Goal: Task Accomplishment & Management: Use online tool/utility

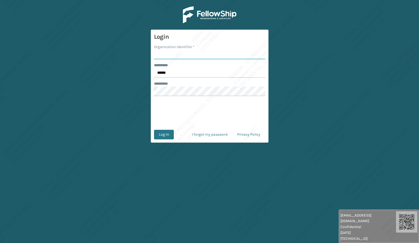
click at [174, 50] on input "Organization Identifier *" at bounding box center [209, 55] width 111 height 10
click at [168, 69] on input "******" at bounding box center [209, 73] width 111 height 10
type input "*****"
click at [167, 56] on input "Organization Identifier *" at bounding box center [209, 55] width 111 height 10
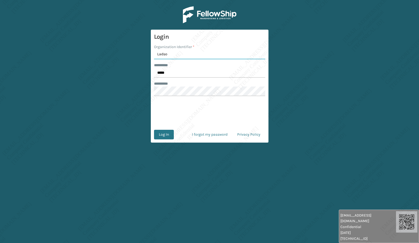
type input "[PERSON_NAME]"
click at [162, 133] on button "Log In" at bounding box center [164, 135] width 20 height 10
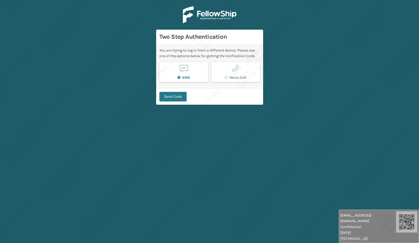
click at [203, 73] on button "SMS" at bounding box center [183, 72] width 49 height 20
click at [179, 94] on button "Send Code" at bounding box center [172, 97] width 27 height 10
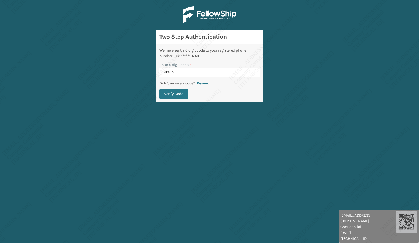
type input "308073"
click at [179, 94] on button "Verify Code" at bounding box center [173, 94] width 29 height 10
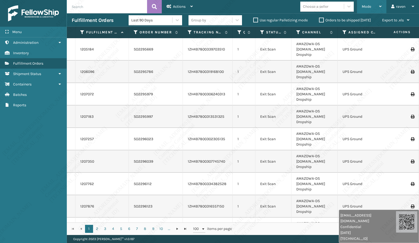
click at [371, 8] on div "Mode" at bounding box center [372, 6] width 20 height 13
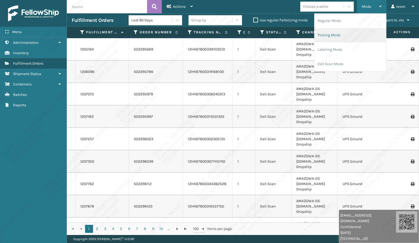
click at [336, 35] on li "Picking Mode" at bounding box center [350, 35] width 72 height 14
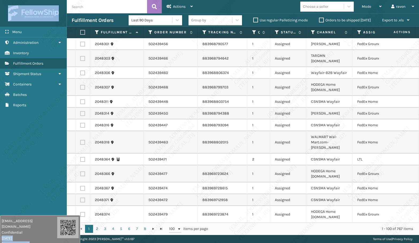
drag, startPoint x: 371, startPoint y: 228, endPoint x: 7, endPoint y: 226, distance: 363.8
click at [18, 243] on html "[EMAIL_ADDRESS][DOMAIN_NAME] Confidential [DATE] [TECHNICAL_ID] [EMAIL_ADDRESS]…" at bounding box center [209, 121] width 419 height 243
click at [23, 167] on div "Menu Administration Inventory Fulfillment Orders Shipment Status Containers Bat…" at bounding box center [33, 121] width 67 height 243
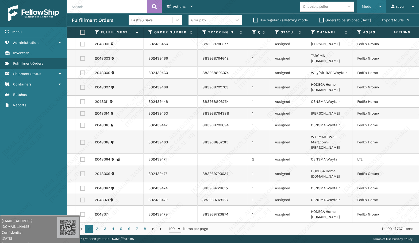
click at [371, 7] on span "Mode" at bounding box center [366, 6] width 9 height 5
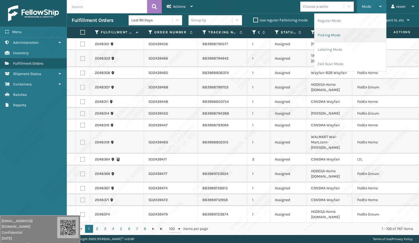
click at [347, 34] on li "Picking Mode" at bounding box center [350, 35] width 72 height 14
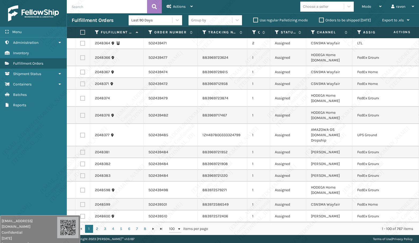
scroll to position [107, 0]
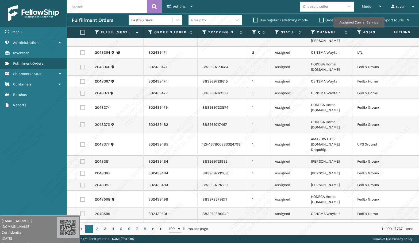
click at [359, 31] on icon at bounding box center [359, 32] width 4 height 5
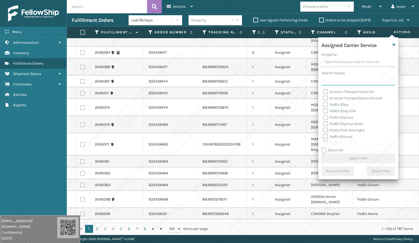
click at [342, 78] on input "Search Values" at bounding box center [358, 81] width 74 height 10
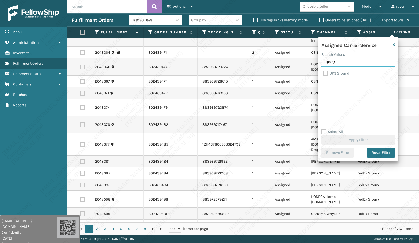
type input "ups gr"
click at [339, 72] on label "UPS Ground" at bounding box center [336, 73] width 26 height 5
click at [323, 72] on input "UPS Ground" at bounding box center [323, 71] width 0 height 3
checkbox input "true"
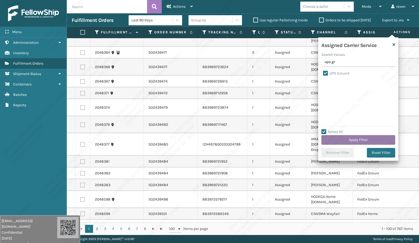
click at [361, 140] on button "Apply Filter" at bounding box center [358, 140] width 74 height 10
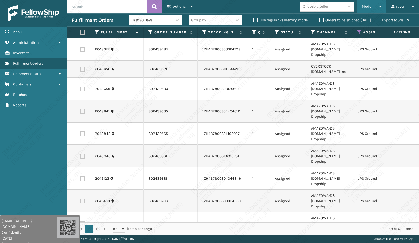
click at [366, 6] on span "Mode" at bounding box center [366, 6] width 9 height 5
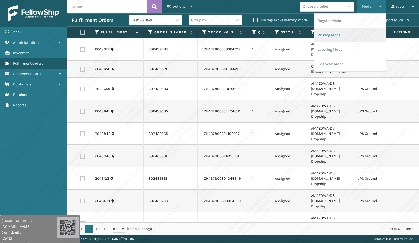
click at [349, 34] on li "Picking Mode" at bounding box center [350, 35] width 72 height 14
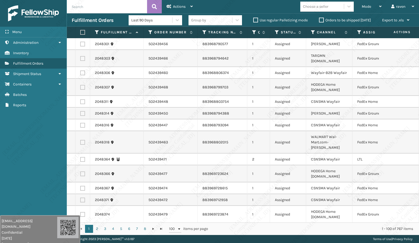
drag, startPoint x: 358, startPoint y: 29, endPoint x: 359, endPoint y: 34, distance: 5.0
click at [358, 29] on th "Assigned Carrier Service" at bounding box center [377, 32] width 51 height 11
click at [358, 30] on icon at bounding box center [359, 32] width 4 height 5
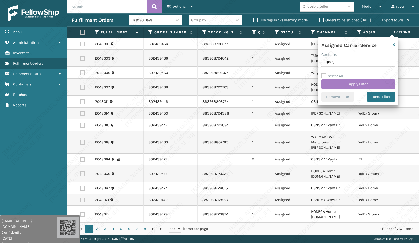
type input "ups gr"
drag, startPoint x: 341, startPoint y: 64, endPoint x: 314, endPoint y: 63, distance: 27.5
click at [314, 63] on section "Fulfillment Orders Last 90 Days Group by Use regular Palletizing mode Orders to…" at bounding box center [243, 124] width 352 height 222
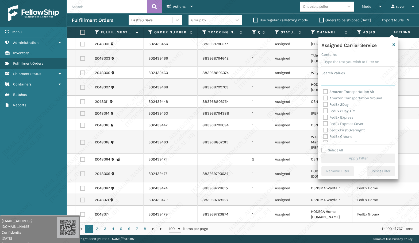
click at [341, 80] on input "Search Values" at bounding box center [358, 81] width 74 height 10
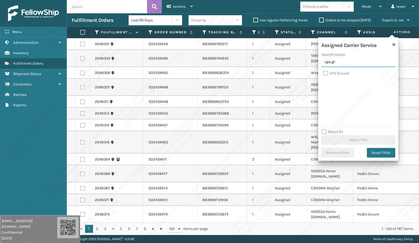
type input "ups gr"
click at [334, 71] on label "UPS Ground" at bounding box center [336, 73] width 26 height 5
click at [323, 71] on input "UPS Ground" at bounding box center [323, 71] width 0 height 3
checkbox input "true"
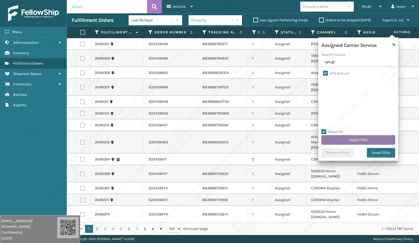
click at [364, 142] on button "Apply Filter" at bounding box center [358, 140] width 74 height 10
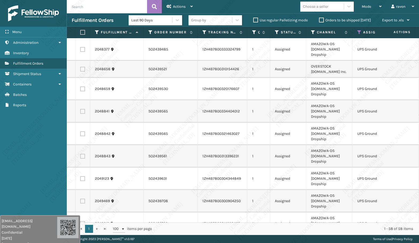
click at [83, 33] on label at bounding box center [81, 32] width 3 height 5
click at [80, 33] on input "checkbox" at bounding box center [80, 32] width 0 height 3
checkbox input "true"
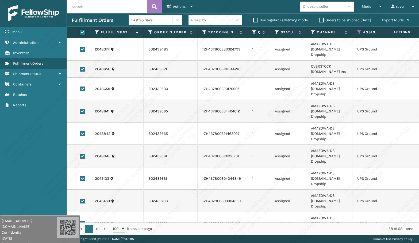
checkbox input "true"
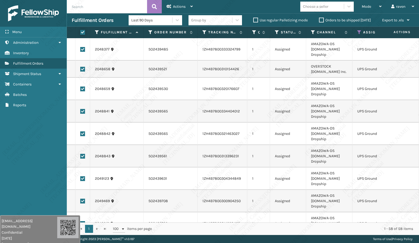
checkbox input "true"
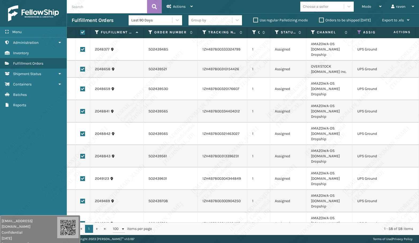
checkbox input "true"
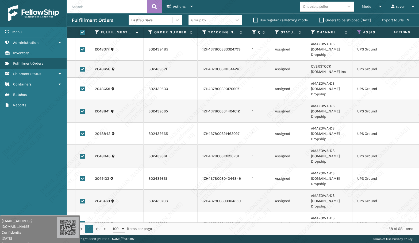
checkbox input "true"
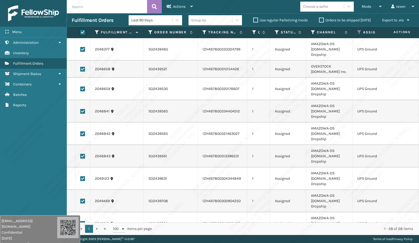
checkbox input "true"
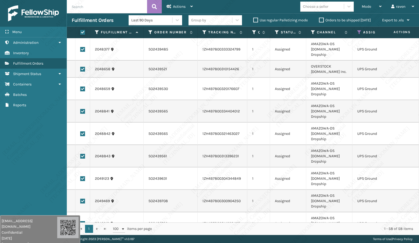
checkbox input "true"
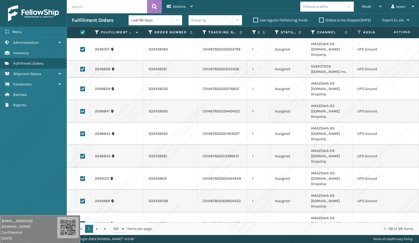
checkbox input "true"
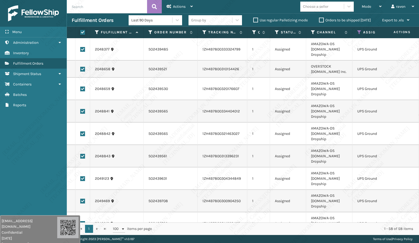
checkbox input "true"
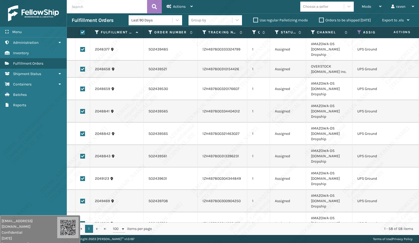
checkbox input "true"
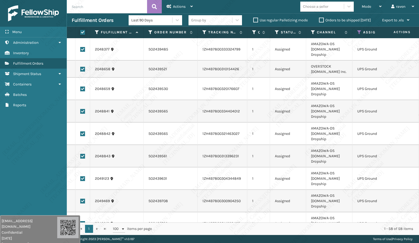
checkbox input "true"
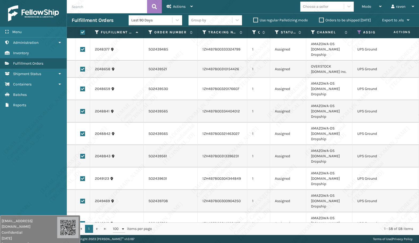
checkbox input "true"
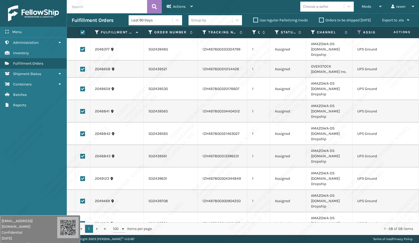
checkbox input "true"
click at [172, 7] on div "Actions" at bounding box center [180, 6] width 26 height 13
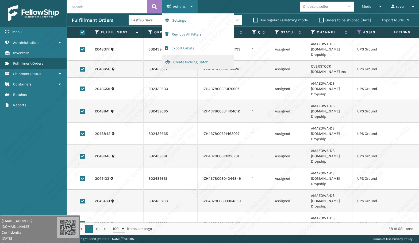
click at [167, 62] on span "button" at bounding box center [167, 62] width 5 height 4
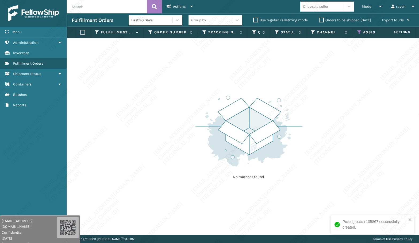
click at [358, 32] on icon at bounding box center [359, 32] width 4 height 5
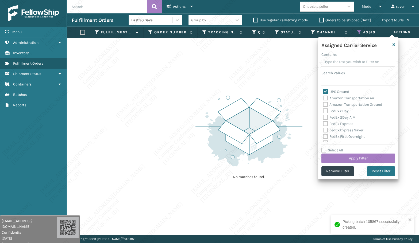
click at [331, 94] on div "UPS Ground" at bounding box center [358, 92] width 71 height 6
click at [331, 91] on label "UPS Ground" at bounding box center [336, 92] width 26 height 5
click at [323, 91] on input "UPS Ground" at bounding box center [323, 90] width 0 height 3
checkbox input "false"
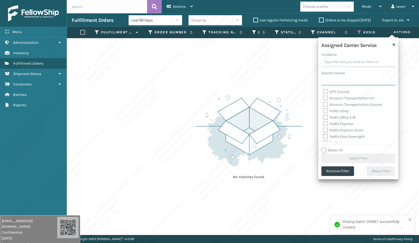
click at [337, 80] on input "Search Values" at bounding box center [358, 81] width 74 height 10
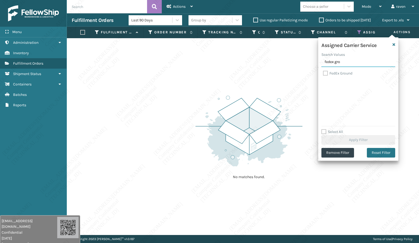
type input "fedex gro"
click at [337, 72] on label "FedEx Ground" at bounding box center [337, 73] width 29 height 5
click at [323, 72] on input "FedEx Ground" at bounding box center [323, 71] width 0 height 3
checkbox input "true"
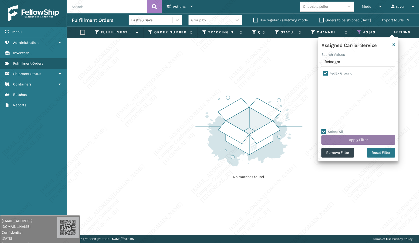
click at [351, 139] on button "Apply Filter" at bounding box center [358, 140] width 74 height 10
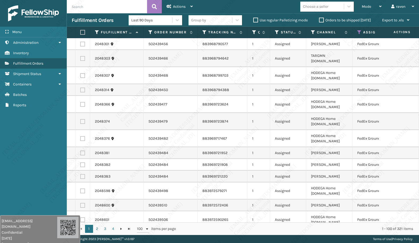
click at [83, 33] on label at bounding box center [81, 32] width 3 height 5
click at [80, 33] on input "checkbox" at bounding box center [80, 32] width 0 height 3
checkbox input "true"
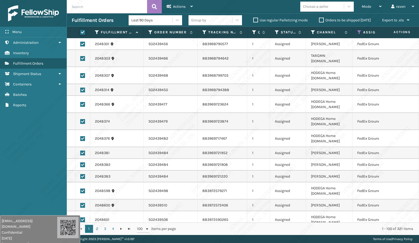
checkbox input "true"
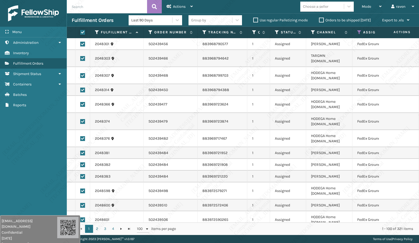
checkbox input "true"
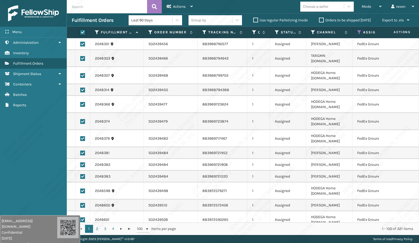
checkbox input "true"
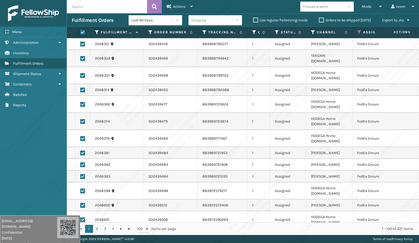
checkbox input "true"
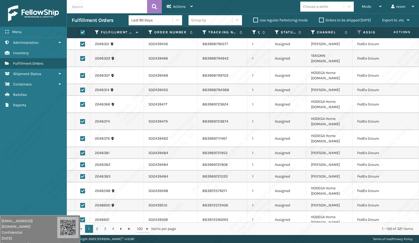
checkbox input "true"
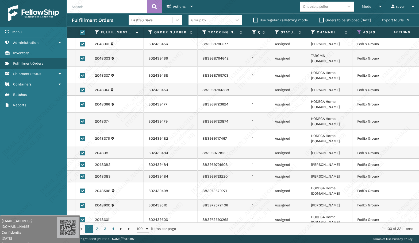
checkbox input "true"
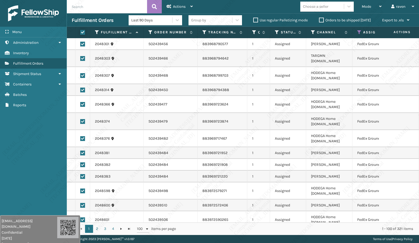
checkbox input "true"
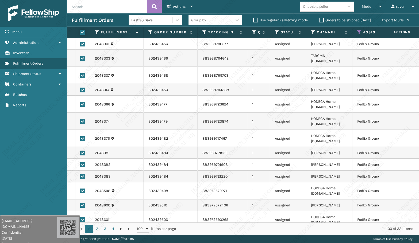
checkbox input "true"
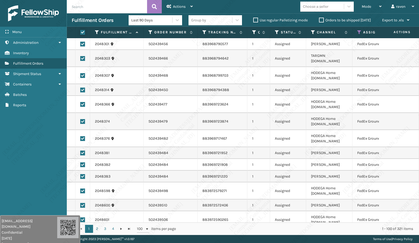
checkbox input "true"
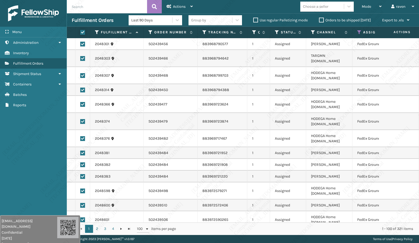
checkbox input "true"
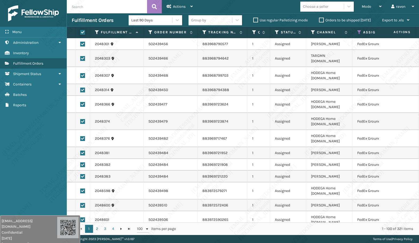
checkbox input "true"
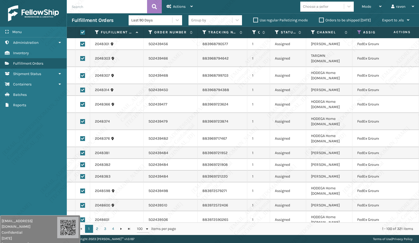
checkbox input "true"
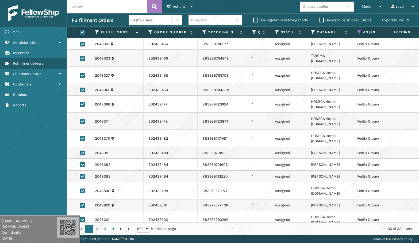
checkbox input "true"
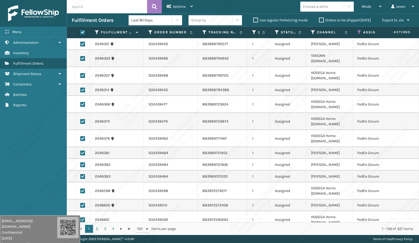
checkbox input "true"
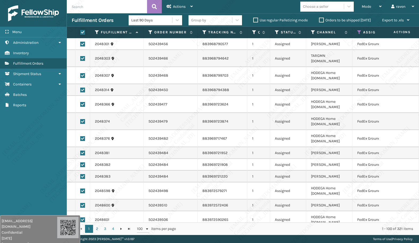
checkbox input "true"
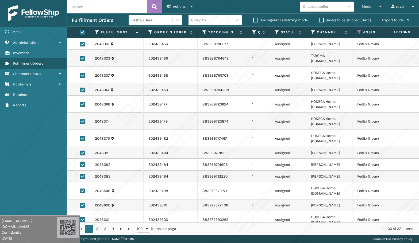
checkbox input "true"
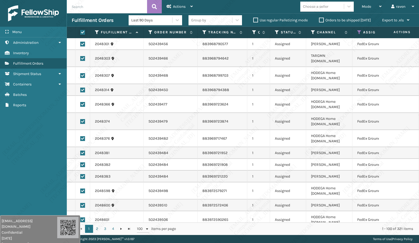
checkbox input "true"
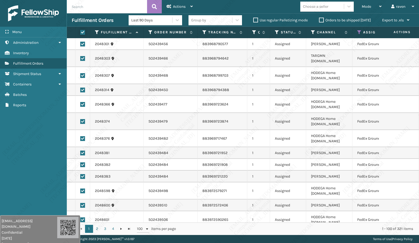
checkbox input "true"
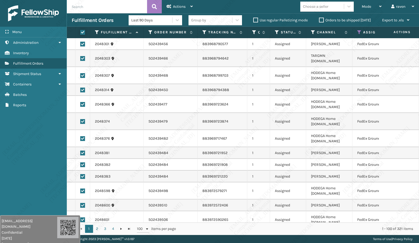
checkbox input "true"
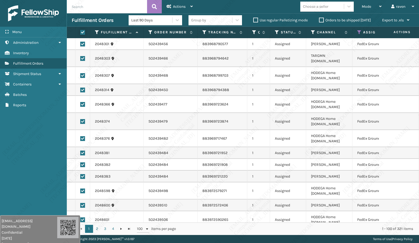
checkbox input "true"
click at [170, 8] on icon at bounding box center [169, 7] width 5 height 4
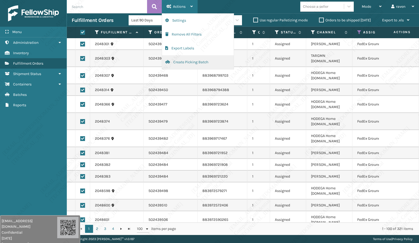
click at [180, 61] on button "Create Picking Batch" at bounding box center [198, 62] width 72 height 14
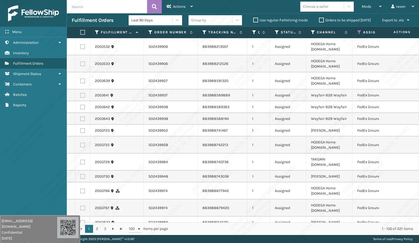
click at [83, 32] on label at bounding box center [81, 32] width 3 height 5
click at [80, 32] on input "checkbox" at bounding box center [80, 32] width 0 height 3
checkbox input "true"
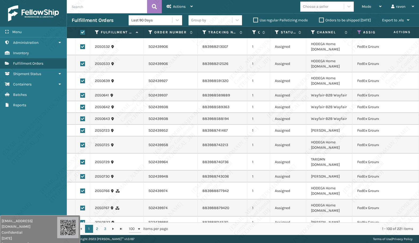
checkbox input "true"
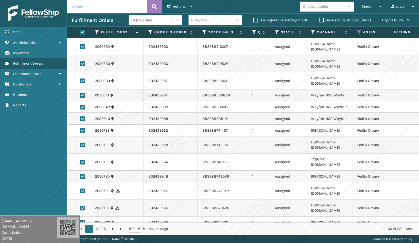
checkbox input "true"
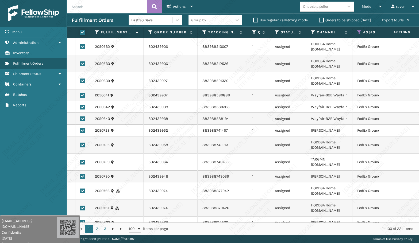
checkbox input "true"
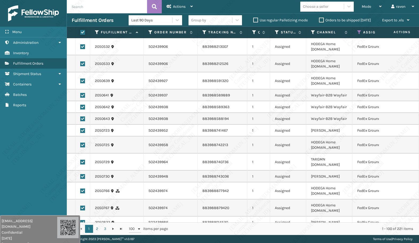
checkbox input "true"
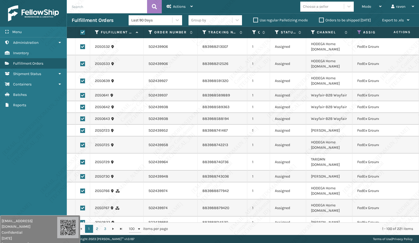
checkbox input "true"
click at [169, 3] on div "Actions" at bounding box center [180, 6] width 26 height 13
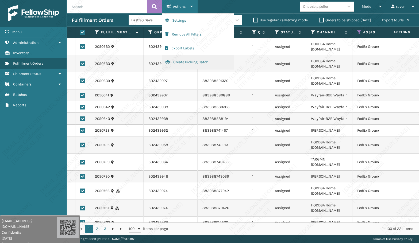
click at [188, 61] on button "Create Picking Batch" at bounding box center [198, 62] width 72 height 14
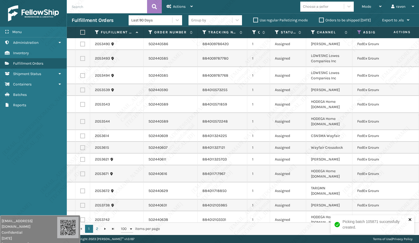
click at [406, 221] on icon "close" at bounding box center [409, 219] width 3 height 3
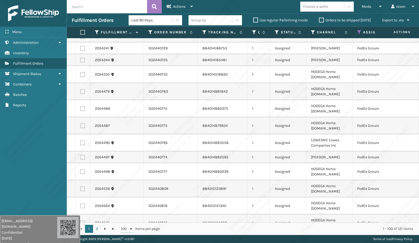
scroll to position [374, 0]
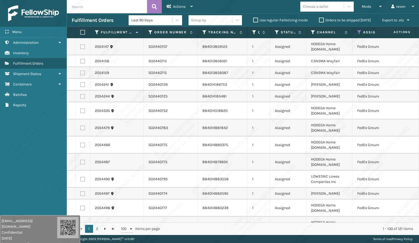
click at [82, 32] on label at bounding box center [81, 32] width 3 height 5
click at [80, 32] on input "checkbox" at bounding box center [80, 32] width 0 height 3
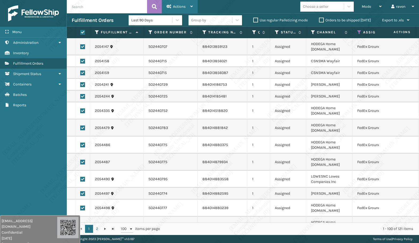
drag, startPoint x: 175, startPoint y: 10, endPoint x: 178, endPoint y: 15, distance: 5.6
click at [176, 10] on div "Actions" at bounding box center [180, 6] width 26 height 13
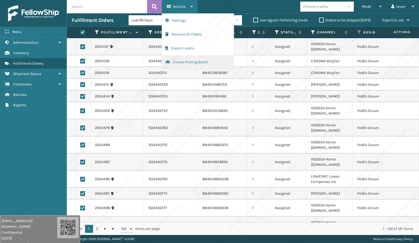
click at [180, 63] on button "Create Picking Batch" at bounding box center [198, 62] width 72 height 14
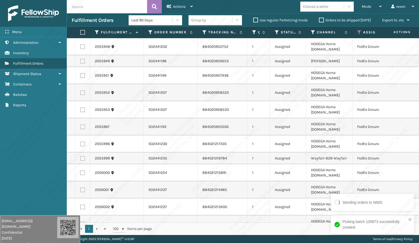
click at [406, 219] on div "Picking batch 105873 successfully created." at bounding box center [370, 225] width 75 height 14
click at [83, 33] on label at bounding box center [81, 32] width 3 height 5
click at [80, 33] on input "checkbox" at bounding box center [80, 32] width 0 height 3
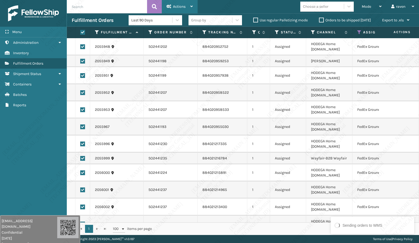
click at [185, 6] on span "Actions" at bounding box center [179, 6] width 13 height 5
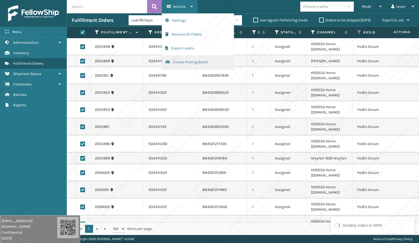
click at [178, 63] on button "Create Picking Batch" at bounding box center [198, 62] width 72 height 14
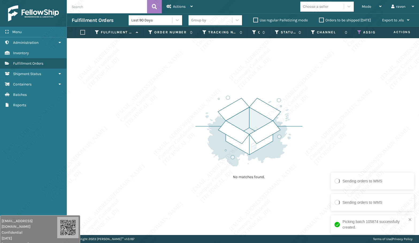
click at [355, 31] on th "Assigned Carrier Service" at bounding box center [377, 32] width 51 height 11
click at [358, 31] on icon at bounding box center [359, 32] width 4 height 5
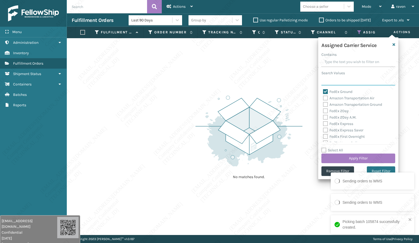
click at [335, 78] on input "Search Values" at bounding box center [358, 81] width 74 height 10
click at [338, 87] on div "Assigned Carrier Service Contains Search Values FedEx Ground Amazon Transportat…" at bounding box center [358, 108] width 80 height 142
click at [336, 90] on label "FedEx Ground" at bounding box center [337, 92] width 29 height 5
click at [323, 90] on input "FedEx Ground" at bounding box center [323, 90] width 0 height 3
click at [335, 79] on input "Search Values" at bounding box center [358, 81] width 74 height 10
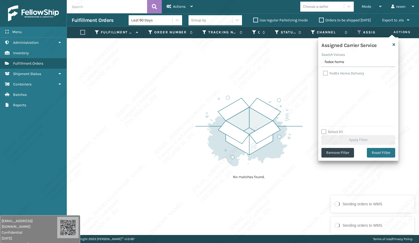
click at [337, 71] on label "FedEx Home Delivery" at bounding box center [343, 73] width 41 height 5
click at [323, 71] on input "FedEx Home Delivery" at bounding box center [323, 71] width 0 height 3
click at [359, 140] on button "Apply Filter" at bounding box center [358, 140] width 74 height 10
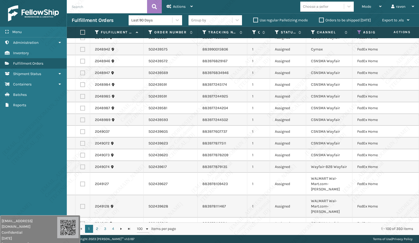
scroll to position [267, 0]
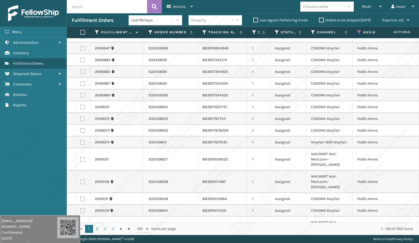
click at [83, 33] on label at bounding box center [81, 32] width 3 height 5
click at [80, 33] on input "checkbox" at bounding box center [80, 32] width 0 height 3
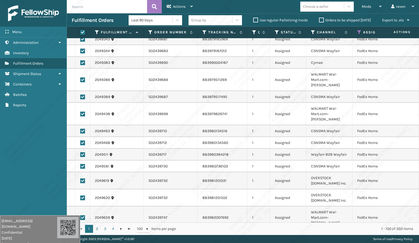
scroll to position [615, 0]
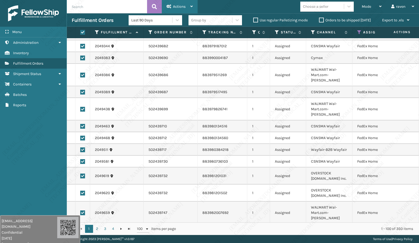
click at [179, 3] on div "Actions" at bounding box center [180, 6] width 26 height 13
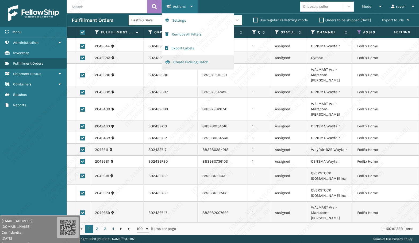
click at [191, 63] on button "Create Picking Batch" at bounding box center [198, 62] width 72 height 14
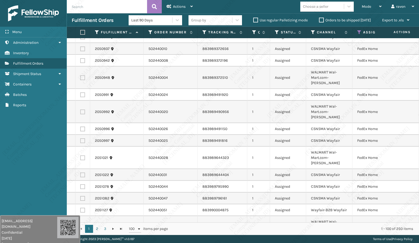
scroll to position [187, 0]
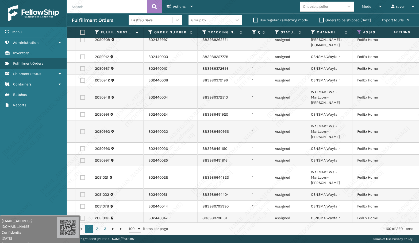
click at [83, 31] on label at bounding box center [81, 32] width 3 height 5
click at [80, 31] on input "checkbox" at bounding box center [80, 32] width 0 height 3
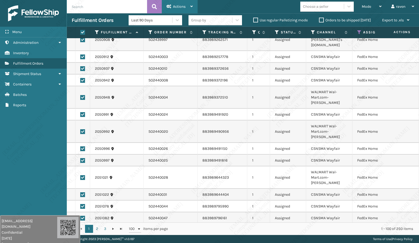
click at [175, 7] on span "Actions" at bounding box center [179, 6] width 13 height 5
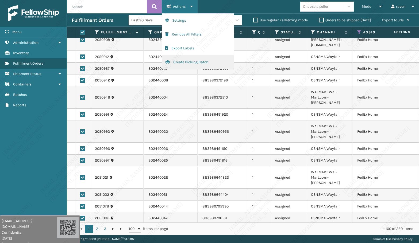
click at [195, 61] on button "Create Picking Batch" at bounding box center [198, 62] width 72 height 14
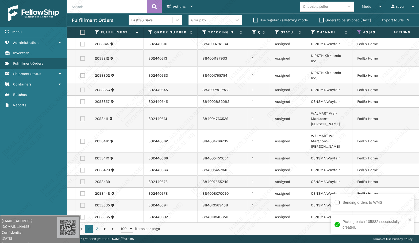
click at [406, 220] on div "Picking batch 105882 successfully created." at bounding box center [372, 224] width 83 height 19
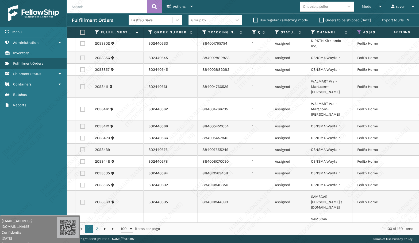
scroll to position [27, 0]
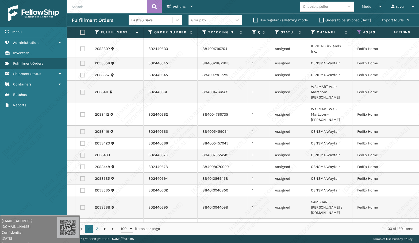
click at [82, 34] on label at bounding box center [81, 32] width 3 height 5
click at [80, 34] on input "checkbox" at bounding box center [80, 32] width 0 height 3
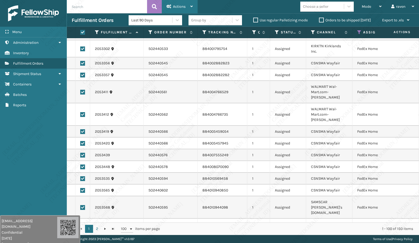
click at [187, 5] on div "Actions" at bounding box center [180, 6] width 26 height 13
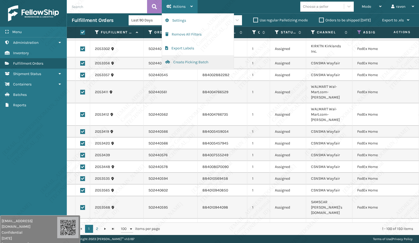
click at [181, 63] on button "Create Picking Batch" at bounding box center [198, 62] width 72 height 14
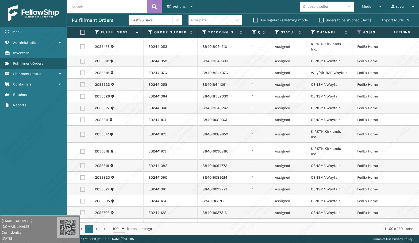
click at [81, 32] on label at bounding box center [81, 32] width 3 height 5
click at [80, 32] on input "checkbox" at bounding box center [80, 32] width 0 height 3
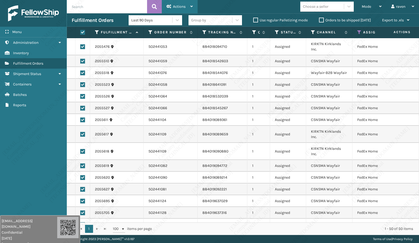
click at [183, 7] on span "Actions" at bounding box center [179, 6] width 13 height 5
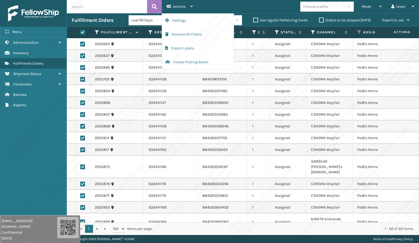
scroll to position [267, 0]
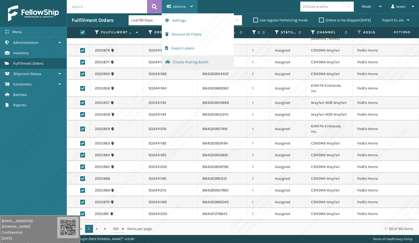
click at [192, 60] on button "Create Picking Batch" at bounding box center [198, 62] width 72 height 14
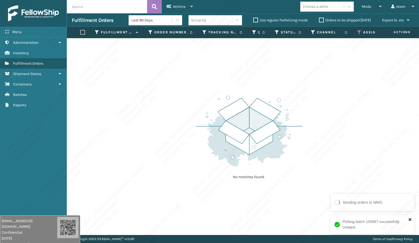
click at [406, 220] on icon "close" at bounding box center [410, 220] width 4 height 4
click at [359, 32] on icon at bounding box center [359, 32] width 4 height 5
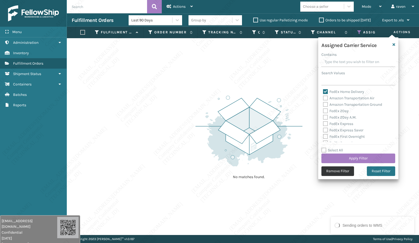
click at [344, 169] on button "Remove Filter" at bounding box center [337, 172] width 33 height 10
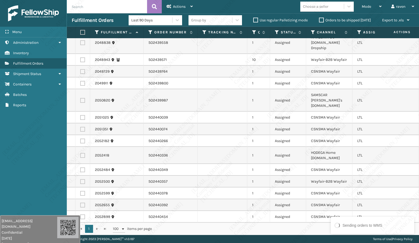
scroll to position [0, 0]
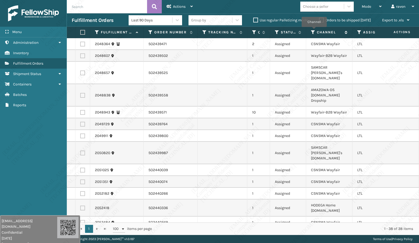
click at [314, 31] on icon at bounding box center [313, 32] width 4 height 5
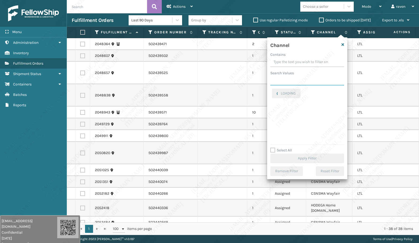
click at [298, 82] on input "Search Values" at bounding box center [307, 81] width 74 height 10
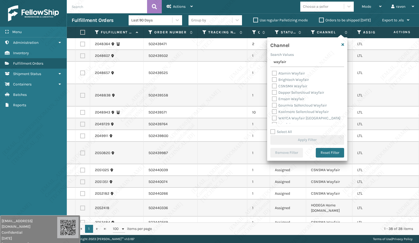
click at [296, 86] on label "CSNSMA Wayfair" at bounding box center [289, 86] width 35 height 5
click at [272, 86] on input "CSNSMA Wayfair" at bounding box center [272, 84] width 0 height 3
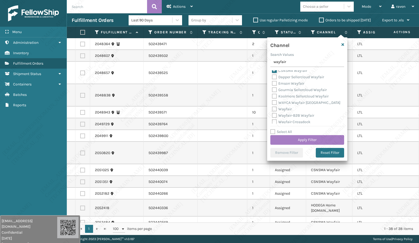
scroll to position [17, 0]
click at [292, 107] on div "Wayfair" at bounding box center [307, 108] width 71 height 6
click at [278, 105] on div "Wayfair" at bounding box center [307, 108] width 71 height 6
click at [278, 107] on label "Wayfair" at bounding box center [282, 107] width 20 height 5
click at [272, 107] on input "Wayfair" at bounding box center [272, 106] width 0 height 3
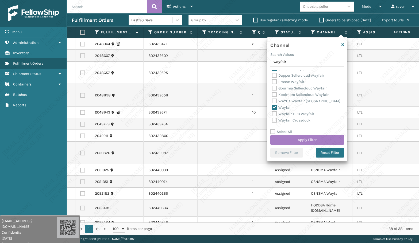
click at [305, 115] on label "Wayfair-B2B Wayfair" at bounding box center [293, 114] width 42 height 5
click at [272, 114] on input "Wayfair-B2B Wayfair" at bounding box center [272, 112] width 0 height 3
click at [303, 140] on button "Apply Filter" at bounding box center [307, 140] width 74 height 10
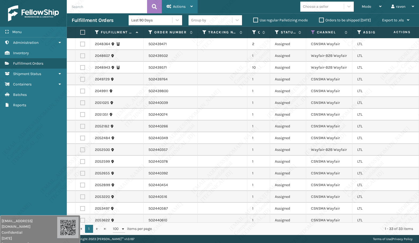
click at [174, 6] on span "Actions" at bounding box center [179, 6] width 13 height 5
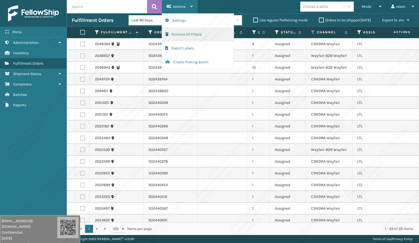
click at [177, 34] on button "Remove All Filters" at bounding box center [198, 35] width 72 height 14
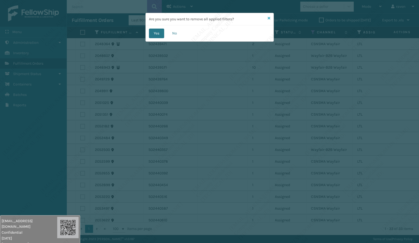
click at [269, 17] on icon at bounding box center [269, 18] width 3 height 4
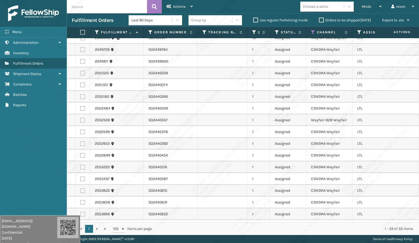
scroll to position [0, 0]
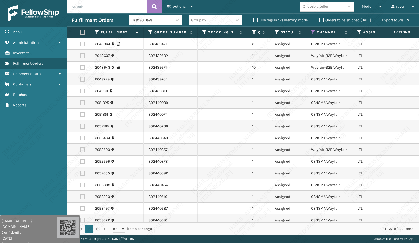
click at [83, 32] on label at bounding box center [81, 32] width 3 height 5
click at [80, 32] on input "checkbox" at bounding box center [80, 32] width 0 height 3
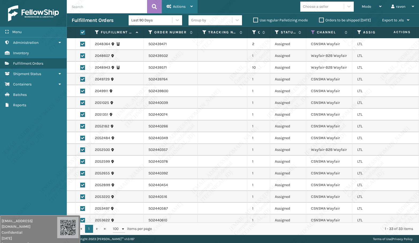
click at [189, 6] on div "Actions" at bounding box center [180, 6] width 26 height 13
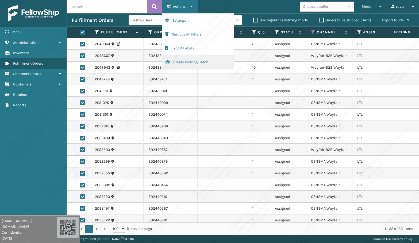
click at [183, 62] on button "Create Picking Batch" at bounding box center [198, 62] width 72 height 14
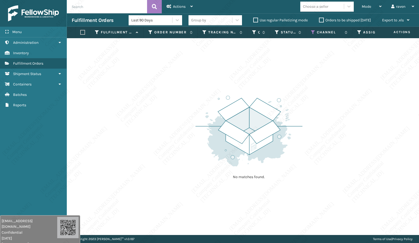
click at [316, 148] on div "No matches found." at bounding box center [243, 136] width 352 height 197
click at [302, 31] on icon at bounding box center [302, 32] width 4 height 5
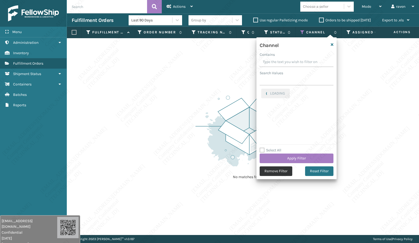
click at [283, 172] on button "Remove Filter" at bounding box center [276, 172] width 33 height 10
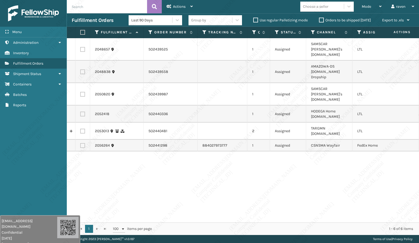
click at [85, 140] on td at bounding box center [82, 146] width 15 height 12
click at [82, 143] on label at bounding box center [82, 145] width 5 height 5
click at [80, 143] on input "checkbox" at bounding box center [80, 144] width 0 height 3
click at [179, 7] on span "Actions" at bounding box center [179, 6] width 13 height 5
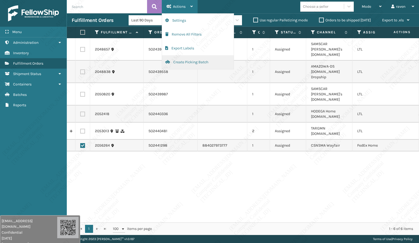
click at [191, 59] on button "Create Picking Batch" at bounding box center [198, 62] width 72 height 14
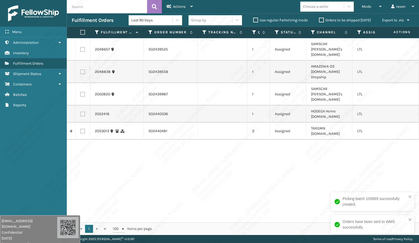
click at [337, 169] on div "2048657 SO2439525 1 Assigned SAMSCAR [PERSON_NAME]'s [DOMAIN_NAME] LTL 2048838 …" at bounding box center [243, 130] width 352 height 184
click at [154, 106] on td "SO2440336" at bounding box center [171, 114] width 54 height 17
click at [153, 106] on td "SO2440336" at bounding box center [171, 114] width 54 height 17
click at [155, 106] on td "SO2440336" at bounding box center [171, 114] width 54 height 17
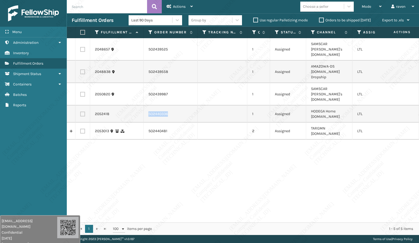
copy td "SO2440336"
click at [198, 167] on div "2048657 SO2439525 1 Assigned SAMSCAR [PERSON_NAME]'s [DOMAIN_NAME] LTL 2048838 …" at bounding box center [243, 130] width 352 height 184
click at [83, 69] on label at bounding box center [82, 71] width 5 height 5
click at [80, 69] on input "checkbox" at bounding box center [80, 70] width 0 height 3
click at [183, 4] on div "Actions" at bounding box center [180, 6] width 26 height 13
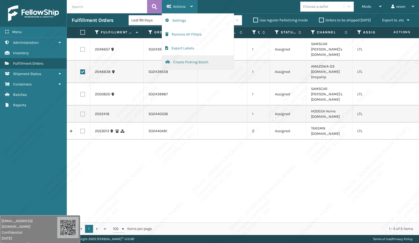
click at [180, 63] on button "Create Picking Batch" at bounding box center [198, 62] width 72 height 14
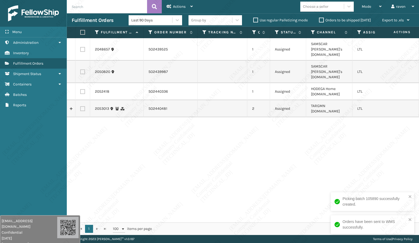
click at [293, 134] on div "2048657 SO2439525 1 Assigned SAMSCAR [PERSON_NAME]'s [DOMAIN_NAME] LTL 2050820 …" at bounding box center [243, 130] width 352 height 184
click at [269, 173] on div "2048657 SO2439525 1 Assigned SAMSCAR [PERSON_NAME]'s [DOMAIN_NAME] LTL 2050820 …" at bounding box center [243, 130] width 352 height 184
click at [200, 138] on div "2048657 SO2439525 1 Assigned SAMSCAR [PERSON_NAME]'s [DOMAIN_NAME] LTL 2050820 …" at bounding box center [243, 130] width 352 height 184
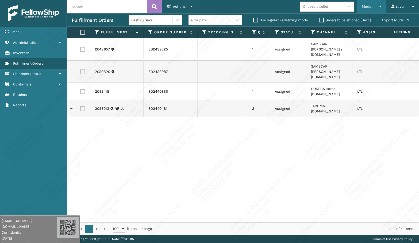
click at [373, 5] on div "Mode" at bounding box center [372, 6] width 20 height 13
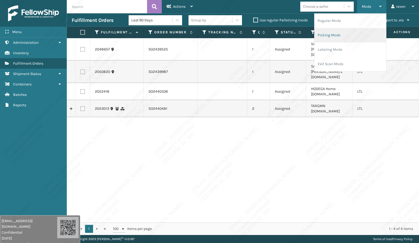
click at [348, 34] on li "Picking Mode" at bounding box center [350, 35] width 72 height 14
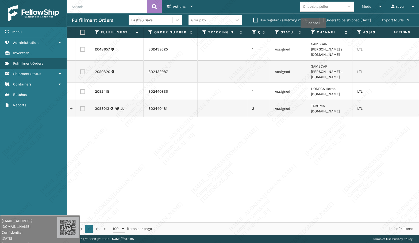
click at [313, 32] on icon at bounding box center [313, 32] width 4 height 5
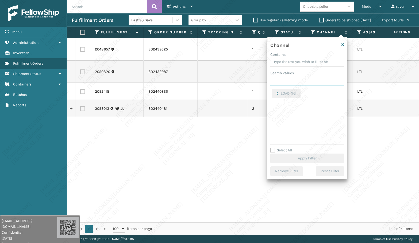
click at [293, 81] on input "Search Values" at bounding box center [307, 81] width 74 height 10
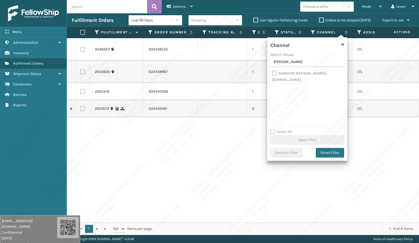
click at [288, 74] on label "SAMSCAR [PERSON_NAME]'s [DOMAIN_NAME]" at bounding box center [299, 76] width 55 height 11
click at [272, 74] on input "SAMSCAR [PERSON_NAME]'s [DOMAIN_NAME]" at bounding box center [272, 71] width 0 height 3
click at [303, 136] on button "Apply Filter" at bounding box center [307, 140] width 74 height 10
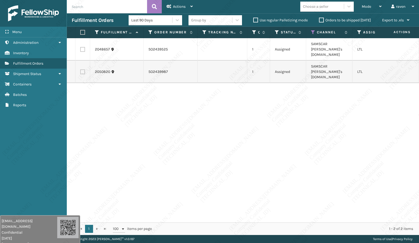
click at [303, 136] on div "2048657 SO2439525 1 Assigned SAMSCAR [PERSON_NAME]'s [DOMAIN_NAME] LTL 2050820 …" at bounding box center [243, 130] width 352 height 184
click at [83, 33] on label at bounding box center [81, 32] width 3 height 5
click at [80, 33] on input "checkbox" at bounding box center [80, 32] width 0 height 3
click at [177, 7] on span "Actions" at bounding box center [179, 6] width 13 height 5
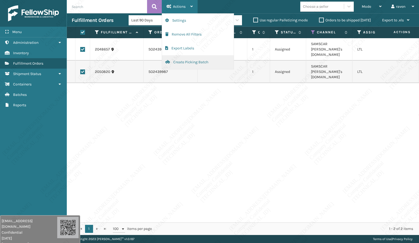
click at [188, 62] on button "Create Picking Batch" at bounding box center [198, 62] width 72 height 14
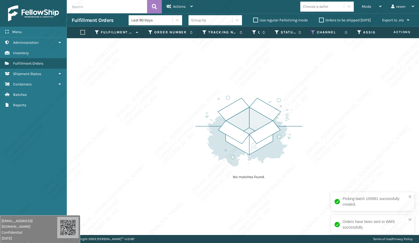
click at [206, 111] on img at bounding box center [248, 131] width 107 height 74
click at [311, 30] on icon at bounding box center [313, 32] width 4 height 5
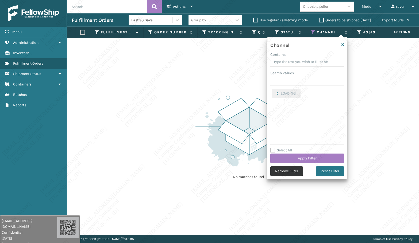
click at [287, 172] on button "Remove Filter" at bounding box center [286, 172] width 33 height 10
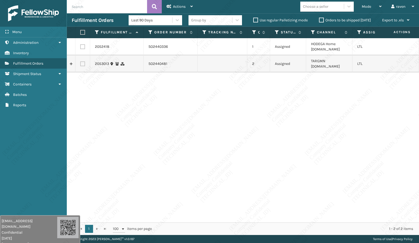
click at [285, 132] on div "2052418 SO2440336 1 Assigned HODEGA Home [DOMAIN_NAME] LTL 2053013 SO2440481 2 …" at bounding box center [243, 130] width 352 height 184
click at [83, 46] on label at bounding box center [82, 46] width 5 height 5
click at [80, 46] on input "checkbox" at bounding box center [80, 45] width 0 height 3
click at [175, 7] on span "Actions" at bounding box center [179, 6] width 13 height 5
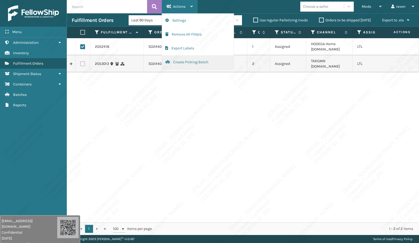
click at [198, 62] on button "Create Picking Batch" at bounding box center [198, 62] width 72 height 14
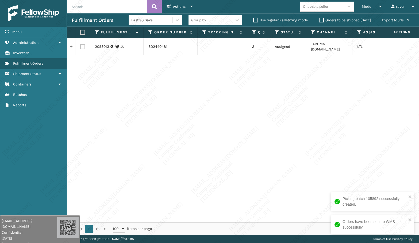
click at [251, 82] on div "2053013 SO2440481 2 Assigned TARGMN [DOMAIN_NAME] LTL" at bounding box center [243, 130] width 352 height 184
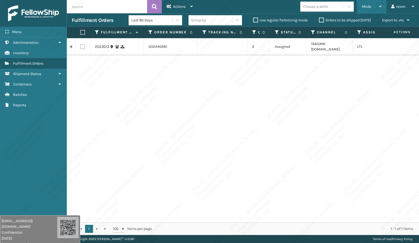
click at [373, 6] on div "Mode" at bounding box center [372, 6] width 20 height 13
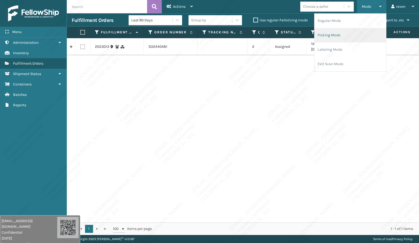
click at [343, 32] on li "Picking Mode" at bounding box center [350, 35] width 72 height 14
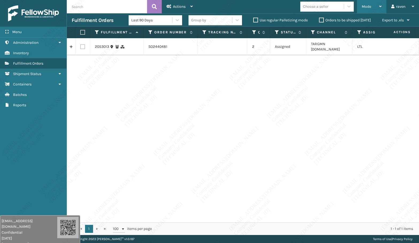
click at [365, 5] on span "Mode" at bounding box center [366, 6] width 9 height 5
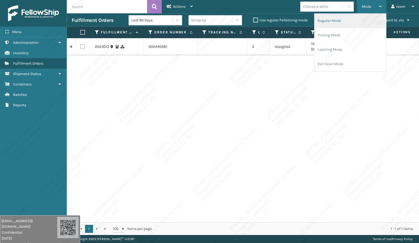
click at [355, 22] on li "Regular Mode" at bounding box center [350, 21] width 72 height 14
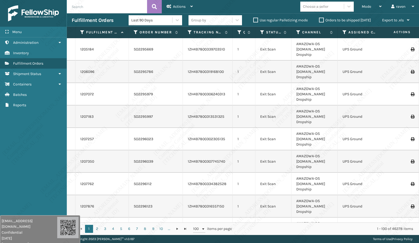
click at [99, 9] on input "text" at bounding box center [107, 6] width 80 height 13
paste input "SO2439503"
click at [159, 7] on button at bounding box center [154, 6] width 15 height 13
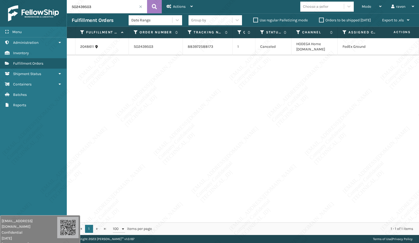
drag, startPoint x: 155, startPoint y: 201, endPoint x: 155, endPoint y: 197, distance: 4.0
click at [155, 201] on div "2048611 SO2439503 883972588173 1 Canceled HODEGA Home [DOMAIN_NAME] FedEx Ground" at bounding box center [243, 130] width 352 height 184
click at [103, 9] on input "SO2439503" at bounding box center [107, 6] width 80 height 13
paste input "675"
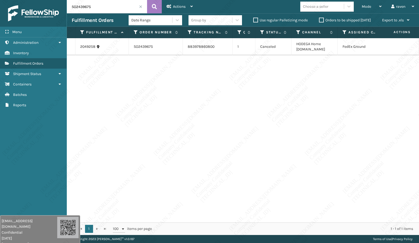
click at [196, 118] on div "2049258 SO2439675 883978860800 1 Canceled HODEGA Home [DOMAIN_NAME] FedEx Ground" at bounding box center [243, 130] width 352 height 184
click at [40, 124] on div "Menu Inventory Administration Inventory Inventory Inventory Fulfillment Orders …" at bounding box center [33, 121] width 67 height 243
click at [99, 5] on input "SO2439675" at bounding box center [107, 6] width 80 height 13
drag, startPoint x: 21, startPoint y: 140, endPoint x: 22, endPoint y: 136, distance: 4.7
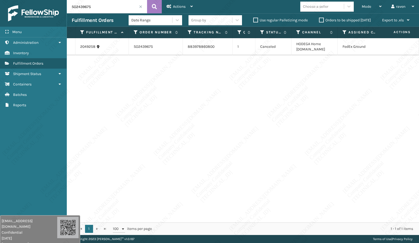
click at [21, 139] on div "Menu Inventory Administration Inventory Inventory Inventory Fulfillment Orders …" at bounding box center [33, 121] width 67 height 243
